Goal: Information Seeking & Learning: Learn about a topic

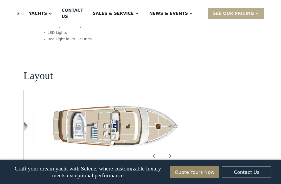
scroll to position [760, 0]
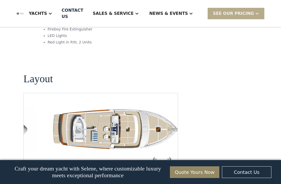
click at [154, 153] on img "Previous slide" at bounding box center [154, 159] width 12 height 12
click at [171, 153] on img "Next slide" at bounding box center [169, 159] width 12 height 12
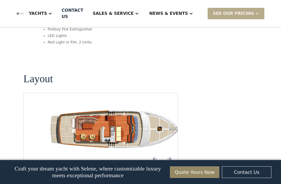
click at [171, 153] on img "Next slide" at bounding box center [169, 159] width 12 height 12
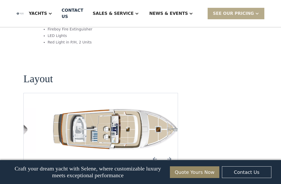
click at [153, 153] on img "Previous slide" at bounding box center [154, 159] width 12 height 12
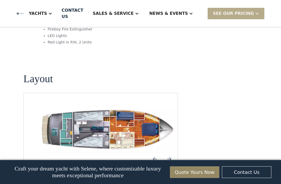
click at [135, 106] on img "open lightbox" at bounding box center [109, 129] width 146 height 47
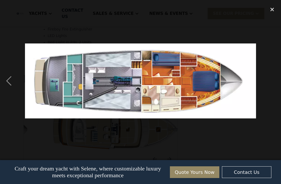
click at [269, 10] on div "close lightbox" at bounding box center [272, 9] width 18 height 11
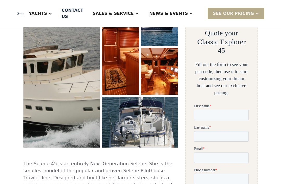
scroll to position [103, 0]
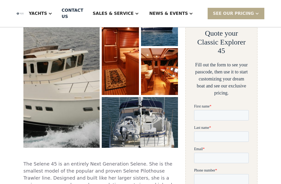
click at [45, 105] on img "open lightbox" at bounding box center [61, 73] width 76 height 149
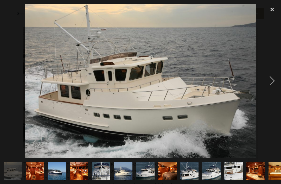
click at [271, 87] on div "next image" at bounding box center [272, 81] width 18 height 154
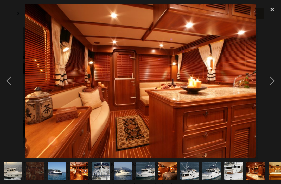
click at [274, 86] on div "next image" at bounding box center [272, 81] width 18 height 154
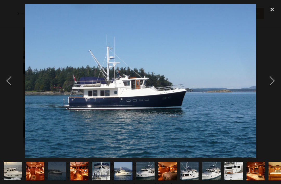
click at [272, 86] on div "next image" at bounding box center [272, 81] width 18 height 154
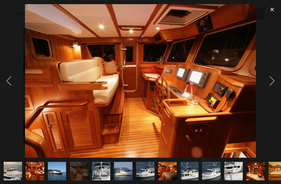
click at [273, 87] on div "next image" at bounding box center [272, 81] width 18 height 154
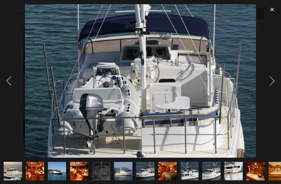
click at [273, 87] on div "next image" at bounding box center [272, 81] width 18 height 154
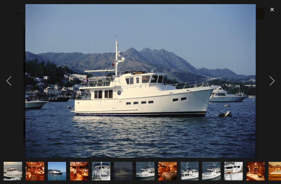
click at [274, 87] on div "next image" at bounding box center [272, 81] width 18 height 154
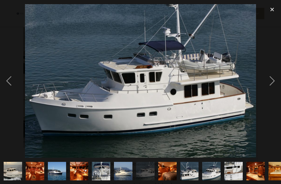
click at [274, 87] on div "next image" at bounding box center [272, 81] width 18 height 154
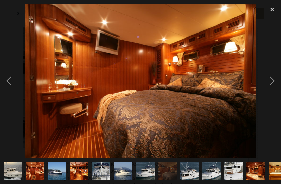
click at [274, 87] on div "next image" at bounding box center [272, 81] width 18 height 154
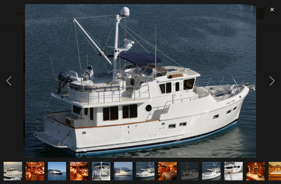
click at [273, 86] on div "next image" at bounding box center [272, 81] width 18 height 154
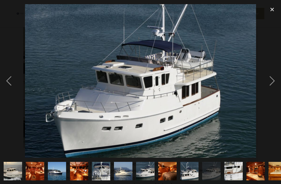
click at [272, 87] on div "next image" at bounding box center [272, 81] width 18 height 154
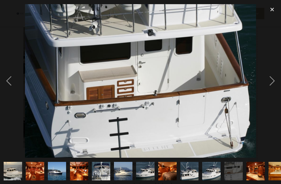
click at [272, 88] on div "next image" at bounding box center [272, 81] width 18 height 154
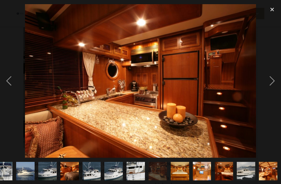
scroll to position [0, 132]
click at [273, 86] on div "next image" at bounding box center [272, 81] width 18 height 154
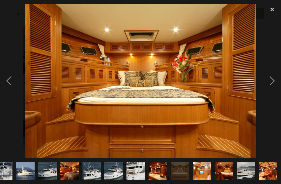
click at [273, 87] on div "next image" at bounding box center [272, 81] width 18 height 154
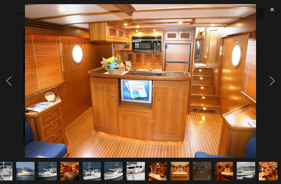
click at [273, 86] on div "next image" at bounding box center [272, 81] width 18 height 154
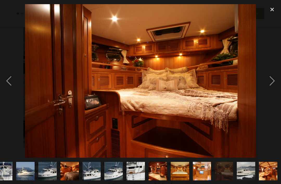
click at [274, 87] on div "next image" at bounding box center [272, 81] width 18 height 154
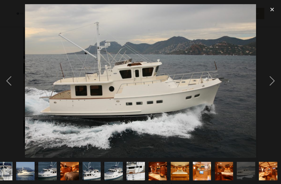
click at [274, 86] on div "next image" at bounding box center [272, 81] width 18 height 154
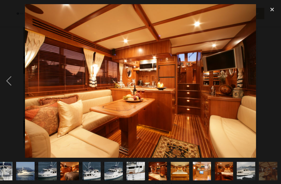
click at [274, 87] on div "next image" at bounding box center [272, 81] width 18 height 154
click at [270, 85] on div "next image" at bounding box center [272, 81] width 18 height 154
click at [254, 93] on img at bounding box center [140, 80] width 231 height 153
click at [253, 86] on img at bounding box center [140, 80] width 231 height 153
click at [278, 80] on div "next image" at bounding box center [272, 81] width 18 height 154
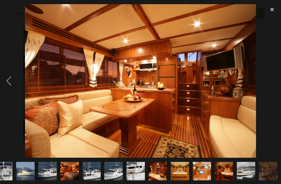
click at [245, 97] on img at bounding box center [140, 80] width 231 height 153
click at [271, 10] on div "close lightbox" at bounding box center [272, 9] width 18 height 11
